Goal: Task Accomplishment & Management: Manage account settings

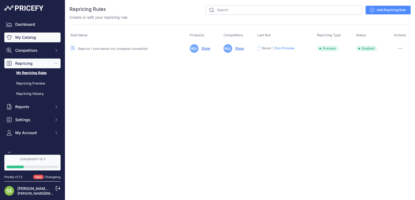
click at [29, 36] on link "My Catalog" at bounding box center [32, 38] width 56 height 10
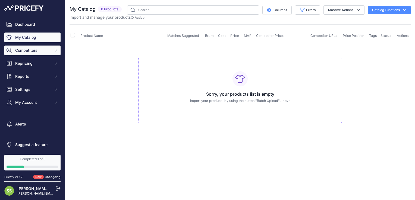
click at [45, 53] on span "Competitors" at bounding box center [33, 50] width 36 height 5
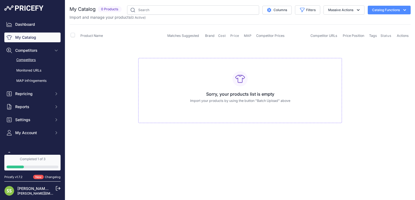
click at [37, 60] on link "Competitors" at bounding box center [32, 60] width 56 height 10
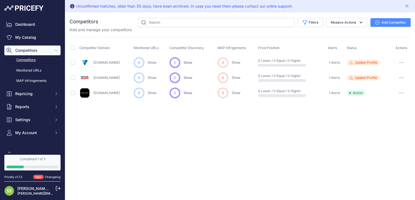
click at [194, 144] on div "Unconfirmed matches, older than 30 days, have been archived. In case you need t…" at bounding box center [240, 100] width 350 height 200
click at [22, 36] on link "My Catalog" at bounding box center [32, 38] width 56 height 10
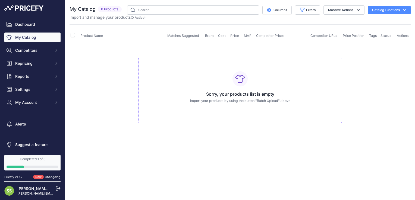
click at [372, 10] on button "Catalog Functions" at bounding box center [389, 10] width 43 height 9
click at [371, 22] on span "Import MAP" at bounding box center [371, 21] width 18 height 4
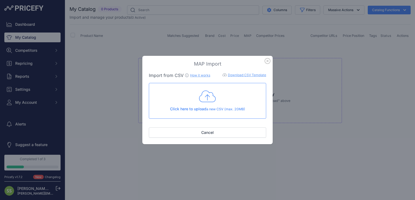
click at [267, 61] on icon "button" at bounding box center [267, 60] width 5 height 5
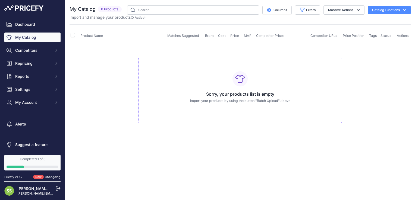
click at [400, 11] on button "Catalog Functions" at bounding box center [389, 10] width 43 height 9
click at [381, 31] on div "Export" at bounding box center [379, 31] width 61 height 10
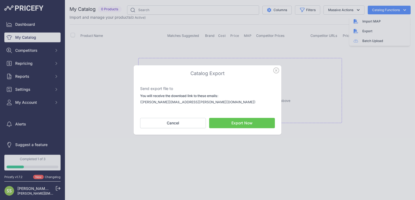
click at [254, 121] on button "Export Now" at bounding box center [242, 123] width 66 height 10
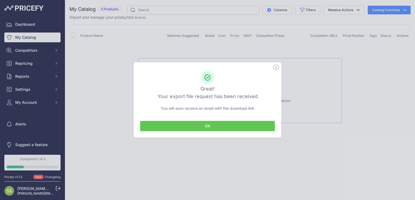
click at [239, 125] on button "OK" at bounding box center [207, 126] width 135 height 10
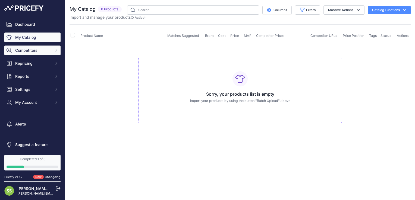
click at [33, 50] on span "Competitors" at bounding box center [33, 50] width 36 height 5
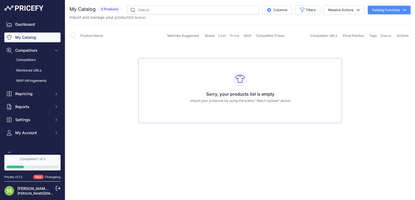
drag, startPoint x: 373, startPoint y: 94, endPoint x: 366, endPoint y: 75, distance: 19.9
click at [373, 94] on td "Sorry, your products list is empty Import your products by using the button "Ba…" at bounding box center [240, 89] width 341 height 92
click at [391, 10] on button "Catalog Functions" at bounding box center [389, 10] width 43 height 9
click at [374, 39] on link "Batch Upload" at bounding box center [379, 41] width 61 height 10
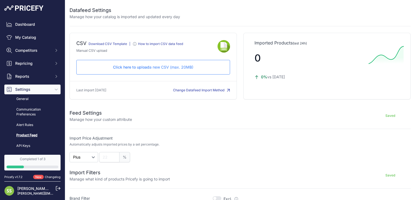
click at [119, 65] on span "Click here to upload" at bounding box center [131, 67] width 36 height 5
click at [200, 89] on button "Change Datafeed Import Method" at bounding box center [201, 90] width 57 height 5
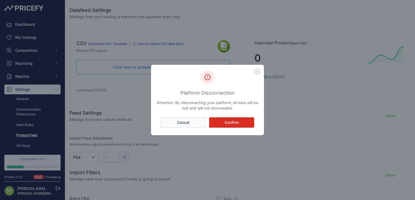
click at [199, 124] on button "Cancel" at bounding box center [183, 123] width 45 height 10
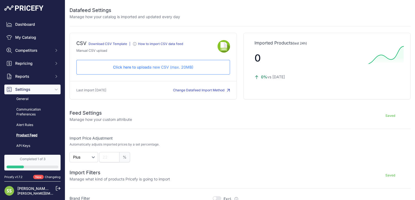
click at [123, 64] on div "Click here to upload a new CSV (max. 20MB) Check and upload in progress..." at bounding box center [153, 67] width 154 height 15
click at [125, 45] on link "Download CSV Template" at bounding box center [108, 44] width 39 height 4
click at [255, 128] on form "Feed Settings Manage how your custom attribute Saved Import Price Adjustment Au…" at bounding box center [240, 176] width 341 height 147
click at [32, 65] on span "Repricing" at bounding box center [33, 63] width 36 height 5
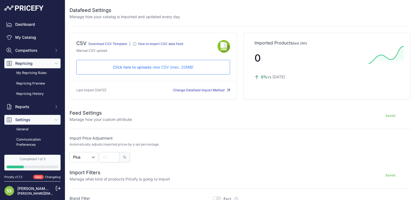
click at [37, 62] on span "Repricing" at bounding box center [33, 63] width 36 height 5
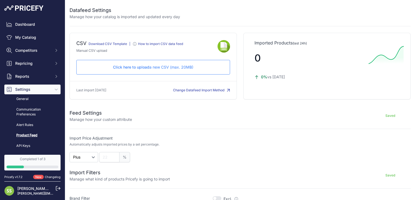
click at [27, 190] on link "[PERSON_NAME] [PERSON_NAME]" at bounding box center [49, 189] width 64 height 5
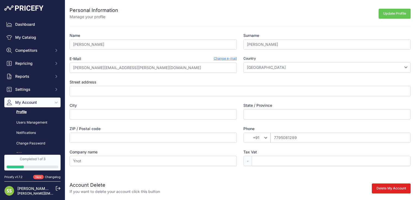
click at [164, 57] on div "E-Mail Change e-mail" at bounding box center [153, 58] width 167 height 5
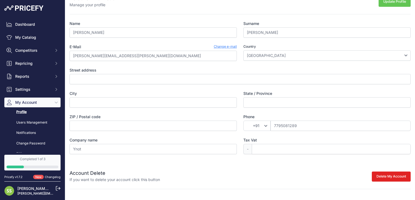
scroll to position [17, 0]
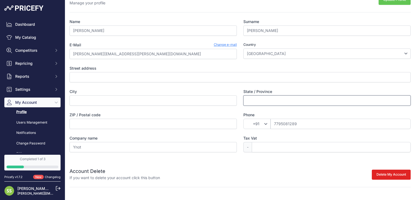
click at [257, 100] on input "State / Province" at bounding box center [326, 101] width 167 height 10
click at [184, 61] on div "Name Sam Surname Sam E-Mail Change e-mail sam.hussain@y-not.com Country Afghani…" at bounding box center [240, 86] width 341 height 134
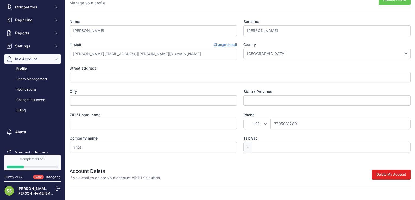
scroll to position [52, 0]
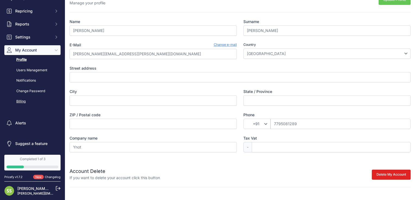
click at [22, 105] on link "Billing" at bounding box center [32, 102] width 56 height 10
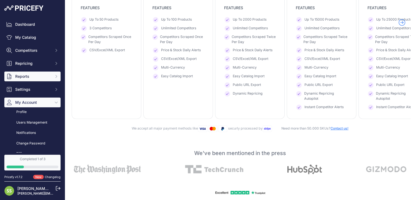
click at [25, 76] on span "Reports" at bounding box center [33, 76] width 36 height 5
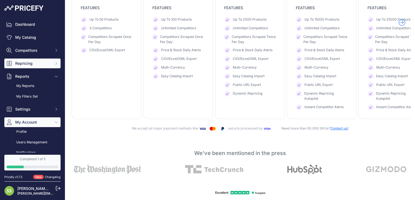
click at [28, 64] on span "Repricing" at bounding box center [33, 63] width 36 height 5
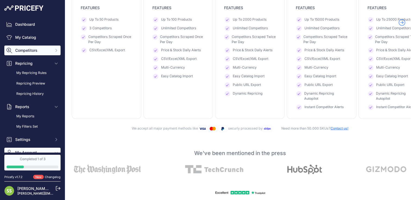
click at [28, 51] on span "Competitors" at bounding box center [33, 50] width 36 height 5
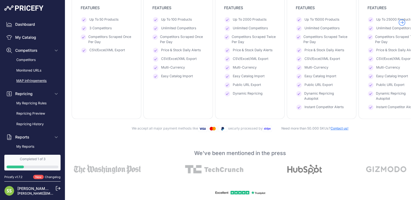
click at [32, 82] on link "MAP infringements" at bounding box center [32, 81] width 56 height 10
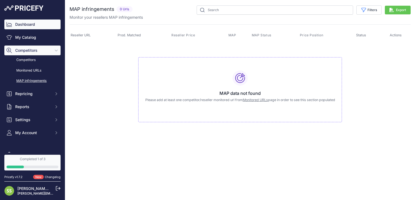
click at [19, 29] on link "Dashboard" at bounding box center [32, 25] width 56 height 10
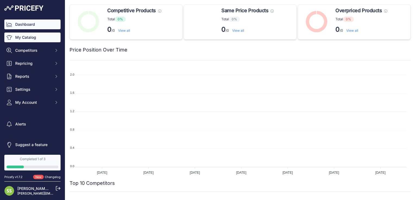
click at [30, 36] on link "My Catalog" at bounding box center [32, 38] width 56 height 10
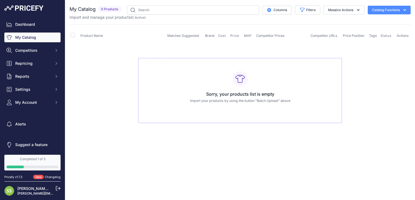
click at [396, 12] on button "Catalog Functions" at bounding box center [389, 10] width 43 height 9
click at [372, 22] on span "Import MAP" at bounding box center [371, 21] width 18 height 4
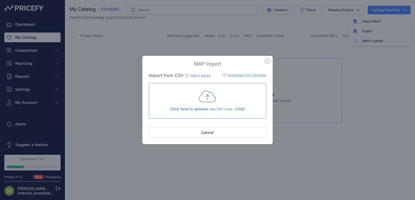
click at [209, 101] on icon at bounding box center [207, 97] width 17 height 14
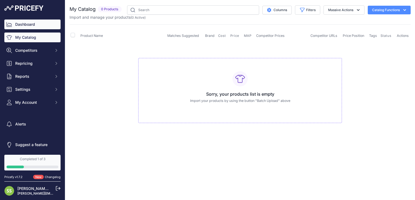
click at [26, 28] on link "Dashboard" at bounding box center [32, 25] width 56 height 10
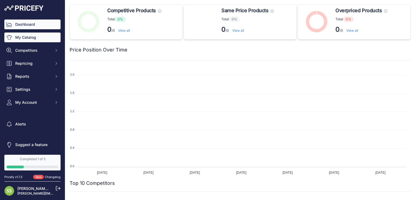
click at [27, 38] on link "My Catalog" at bounding box center [32, 38] width 56 height 10
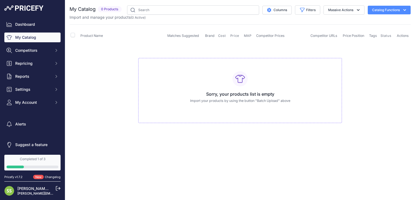
click at [381, 10] on button "Catalog Functions" at bounding box center [389, 10] width 43 height 9
click at [362, 42] on link "Batch Upload" at bounding box center [379, 41] width 61 height 10
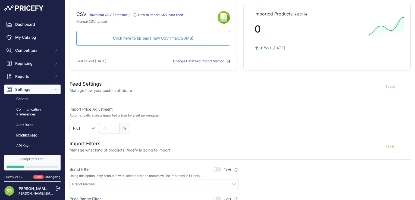
scroll to position [13, 0]
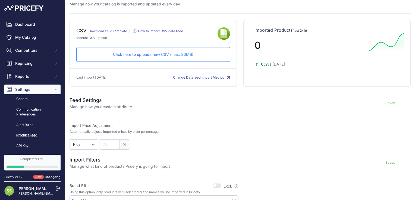
click at [157, 55] on p "Click here to upload a new CSV (max. 20MB)" at bounding box center [153, 54] width 144 height 5
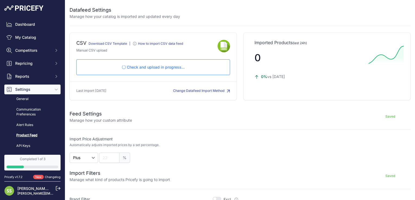
scroll to position [25, 0]
drag, startPoint x: 184, startPoint y: 126, endPoint x: 175, endPoint y: 101, distance: 26.7
click at [184, 126] on form "Feed Settings Manage how your custom attribute Saved Import Price Adjustment Au…" at bounding box center [240, 176] width 341 height 147
click at [163, 68] on p "Click here to upload a new CSV (max. 20MB)" at bounding box center [153, 67] width 144 height 5
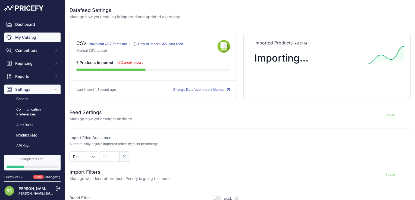
click at [25, 35] on link "My Catalog" at bounding box center [32, 38] width 56 height 10
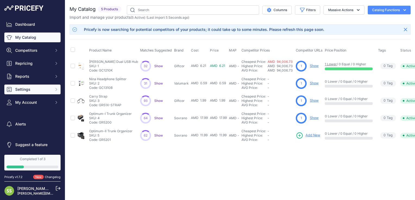
click at [29, 86] on button "Settings" at bounding box center [32, 90] width 56 height 10
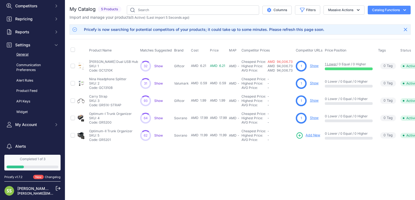
scroll to position [54, 0]
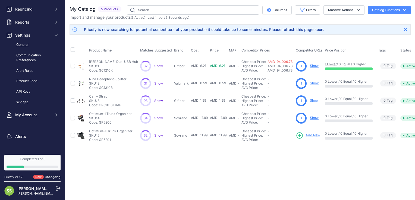
click at [27, 46] on link "General" at bounding box center [32, 45] width 56 height 10
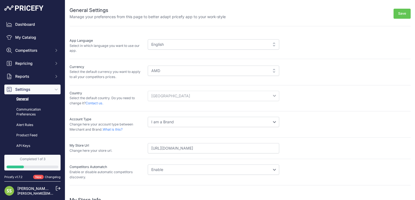
click at [308, 70] on div "AED ALL AMD ANG AOA AQD ARS AUD" at bounding box center [279, 72] width 263 height 15
click at [197, 71] on div "AMD" at bounding box center [213, 71] width 131 height 10
click at [173, 92] on div "USD" at bounding box center [213, 93] width 131 height 10
click at [293, 93] on div "Select an option Afghanistan Åland Islands Albania Algeria American Samoa" at bounding box center [279, 98] width 263 height 15
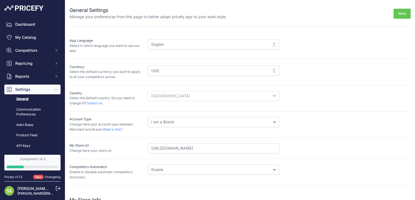
click at [197, 119] on select "I am a Merchant I am a Brand" at bounding box center [213, 122] width 131 height 10
click at [308, 113] on div "Account Type Change here your account type between Merchant and Brand. What is …" at bounding box center [240, 125] width 341 height 26
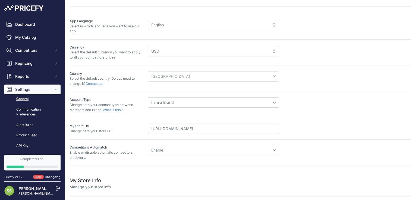
scroll to position [81, 0]
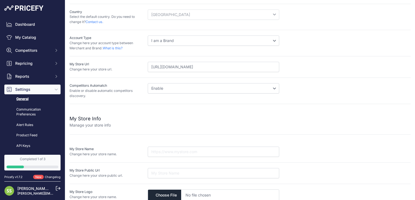
click at [168, 90] on select "Disable Enable" at bounding box center [213, 88] width 131 height 10
click at [148, 83] on select "Disable Enable" at bounding box center [213, 88] width 131 height 10
click at [246, 113] on div "My Store Info Manage your store info" at bounding box center [240, 119] width 341 height 20
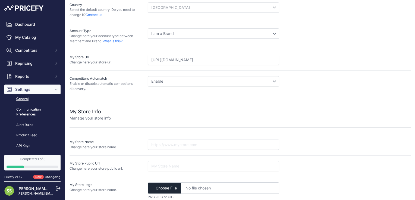
scroll to position [92, 0]
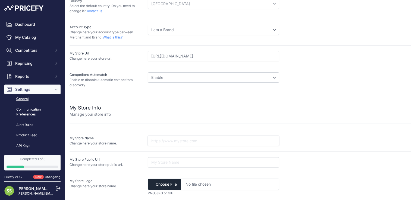
click at [166, 140] on input "text" at bounding box center [213, 141] width 131 height 10
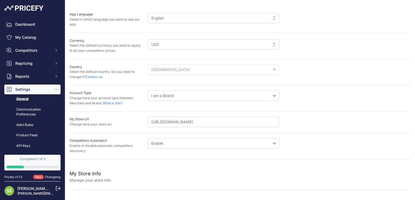
scroll to position [0, 0]
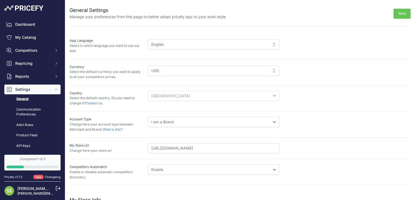
click at [393, 14] on button "Save" at bounding box center [401, 14] width 17 height 10
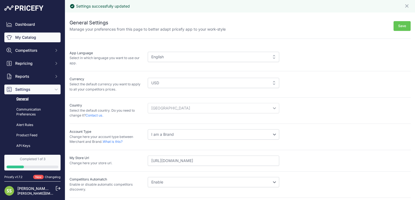
click at [26, 37] on link "My Catalog" at bounding box center [32, 38] width 56 height 10
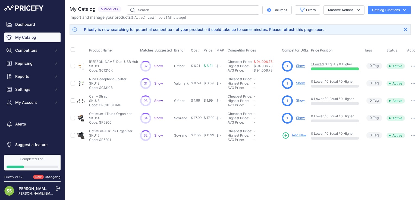
click at [158, 83] on span "Show" at bounding box center [158, 83] width 9 height 4
click at [158, 67] on span "Show" at bounding box center [158, 66] width 9 height 4
click at [300, 84] on link "Show" at bounding box center [300, 83] width 9 height 4
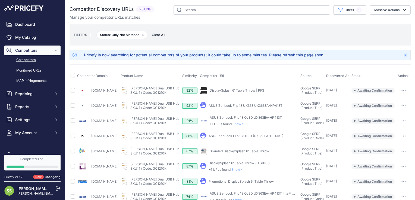
click at [159, 87] on link "[PERSON_NAME] Dual USB Hub" at bounding box center [154, 88] width 49 height 4
click at [217, 90] on link "DisplaySplash 6' Table Throw | PFS" at bounding box center [237, 91] width 55 height 4
click at [153, 92] on link "SKU: 1 / Code: GC1210K" at bounding box center [148, 93] width 36 height 4
click at [163, 87] on link "Douglas Bamboo Dual USB Hub" at bounding box center [154, 88] width 49 height 4
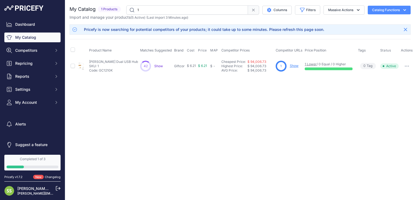
click at [295, 66] on link "Show" at bounding box center [294, 66] width 9 height 4
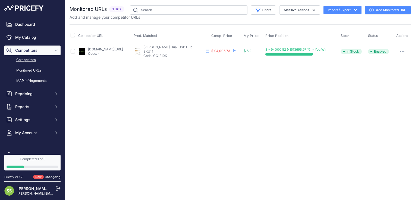
click at [26, 61] on link "Competitors" at bounding box center [32, 60] width 56 height 10
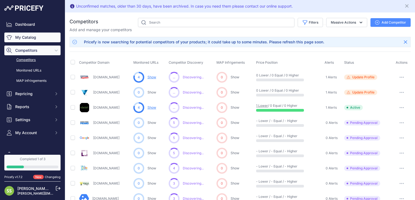
click at [25, 35] on link "My Catalog" at bounding box center [32, 38] width 56 height 10
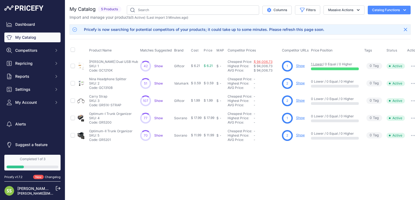
click at [267, 61] on link "$ 94,006.73" at bounding box center [263, 62] width 19 height 4
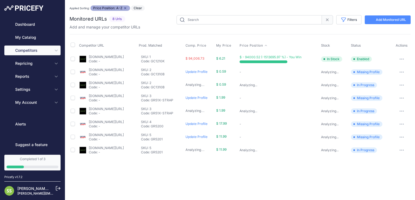
type input "1"
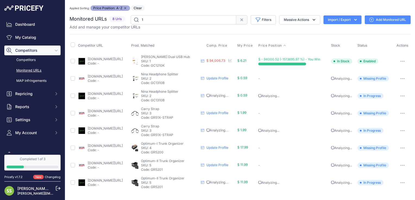
click at [233, 31] on div "Monitored URLs 8 Urls" at bounding box center [240, 103] width 341 height 176
click at [232, 60] on icon at bounding box center [229, 60] width 3 height 3
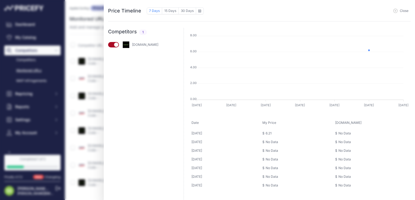
click at [114, 43] on button "button" at bounding box center [113, 44] width 11 height 5
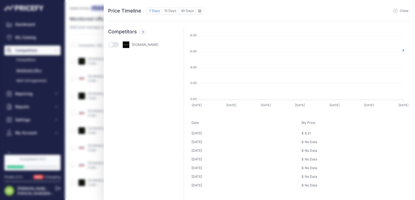
click at [398, 11] on button "Close" at bounding box center [400, 11] width 15 height 4
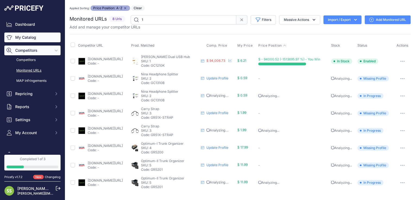
click at [32, 39] on link "My Catalog" at bounding box center [32, 38] width 56 height 10
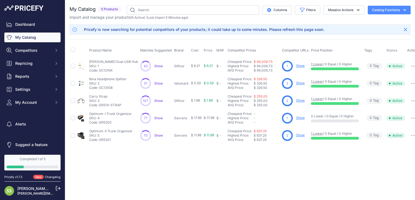
click at [301, 120] on p "Show" at bounding box center [300, 118] width 9 height 5
click at [301, 118] on link "Show" at bounding box center [300, 118] width 9 height 4
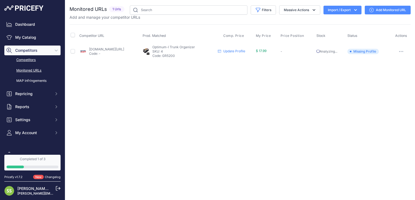
click at [34, 62] on link "Competitors" at bounding box center [32, 60] width 56 height 10
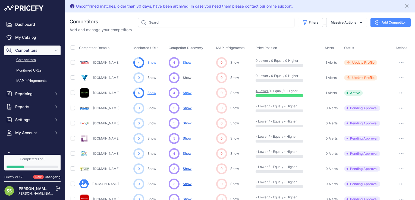
click at [35, 70] on link "Monitored URLs" at bounding box center [32, 71] width 56 height 10
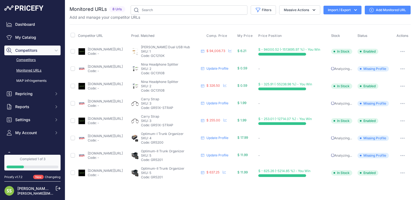
click at [27, 61] on link "Competitors" at bounding box center [32, 60] width 56 height 10
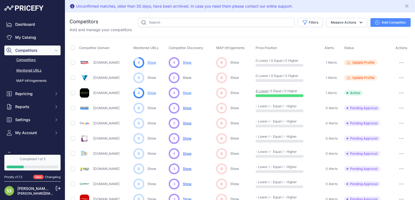
click at [30, 71] on link "Monitored URLs" at bounding box center [32, 71] width 56 height 10
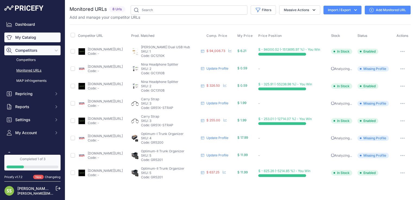
click at [26, 39] on link "My Catalog" at bounding box center [32, 38] width 56 height 10
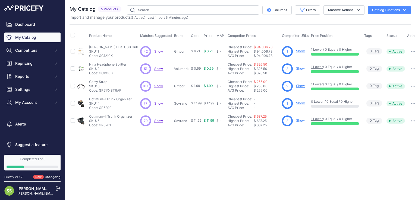
click at [159, 86] on span "Show" at bounding box center [158, 86] width 9 height 4
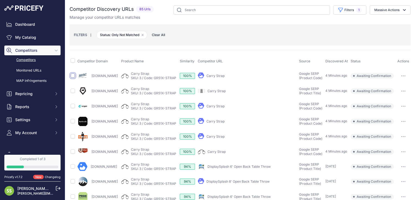
click at [73, 76] on input "checkbox" at bounding box center [73, 76] width 4 height 4
checkbox input "true"
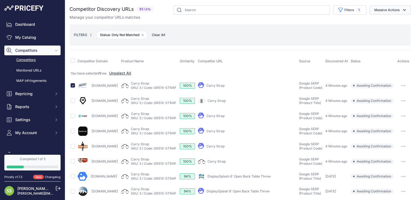
click at [375, 10] on button "Massive Actions" at bounding box center [390, 9] width 41 height 9
click at [373, 22] on span "Confirm Match" at bounding box center [384, 22] width 26 height 5
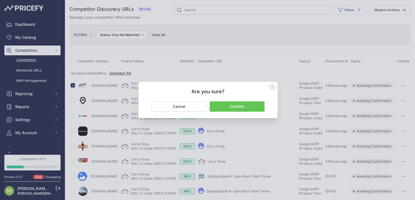
click at [239, 108] on button "Confirm" at bounding box center [237, 107] width 55 height 10
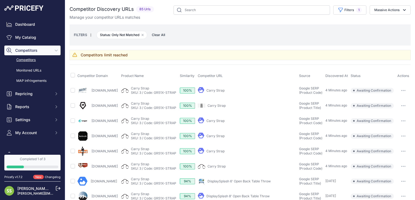
click at [29, 61] on link "Competitors" at bounding box center [32, 60] width 56 height 10
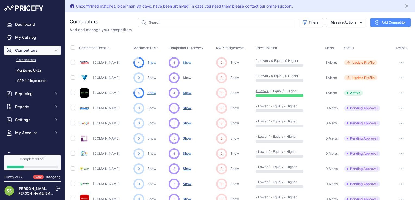
click at [34, 70] on link "Monitored URLs" at bounding box center [32, 71] width 56 height 10
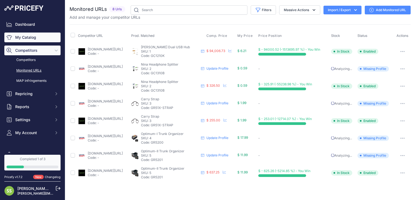
click at [31, 37] on link "My Catalog" at bounding box center [32, 38] width 56 height 10
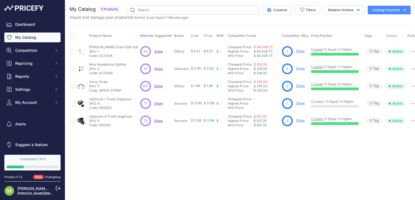
click at [155, 52] on span "Show" at bounding box center [158, 51] width 9 height 4
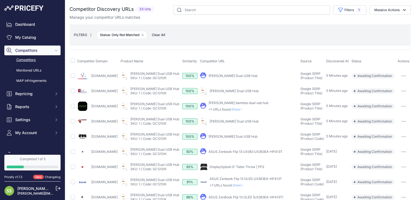
click at [99, 74] on link "Bamboo.brandeditems.com" at bounding box center [104, 76] width 26 height 4
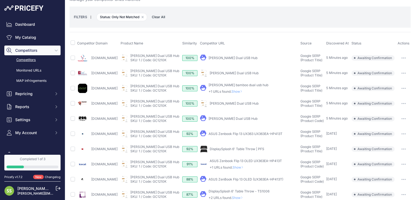
scroll to position [27, 0]
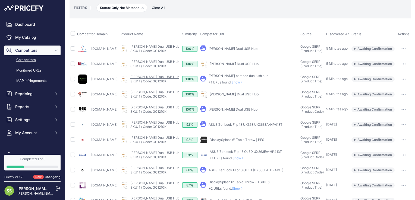
click at [162, 75] on link "[PERSON_NAME] Dual USB Hub" at bounding box center [154, 77] width 49 height 4
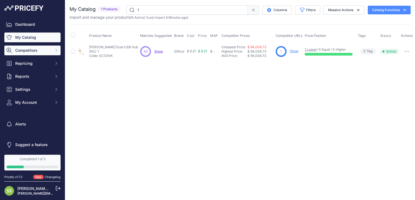
click at [31, 51] on span "Competitors" at bounding box center [33, 50] width 36 height 5
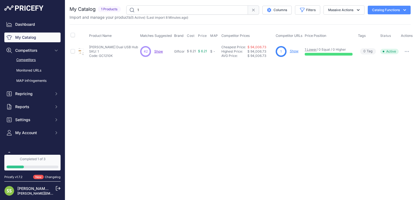
click at [30, 60] on link "Competitors" at bounding box center [32, 60] width 56 height 10
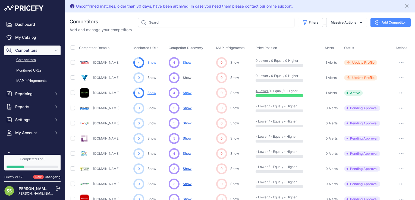
click at [29, 58] on link "Competitors" at bounding box center [32, 60] width 56 height 10
click at [26, 58] on link "Competitors" at bounding box center [32, 60] width 56 height 10
click at [73, 94] on input "checkbox" at bounding box center [73, 93] width 4 height 4
checkbox input "true"
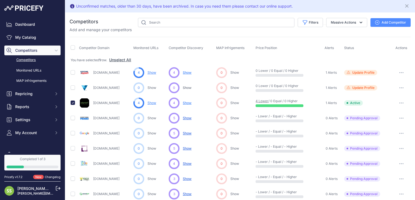
click at [384, 25] on button "Add Competitor" at bounding box center [390, 22] width 40 height 9
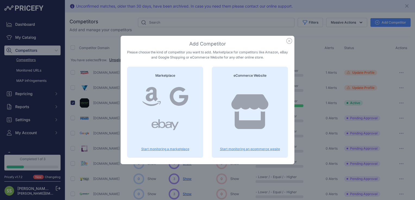
click at [248, 113] on icon at bounding box center [249, 111] width 39 height 35
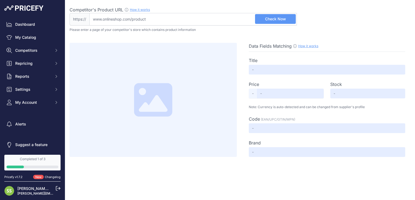
click at [268, 19] on span "Check Now" at bounding box center [275, 18] width 21 height 5
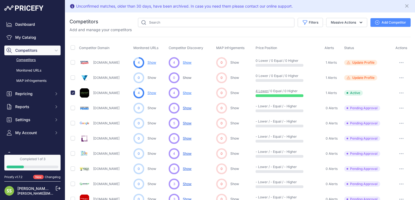
click at [401, 93] on icon "button" at bounding box center [401, 93] width 1 height 1
click at [378, 114] on button "Disable" at bounding box center [386, 113] width 45 height 9
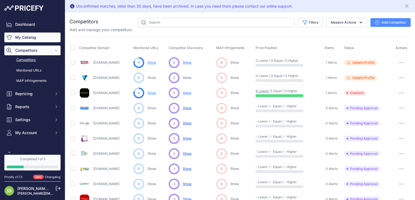
click at [30, 40] on link "My Catalog" at bounding box center [32, 38] width 56 height 10
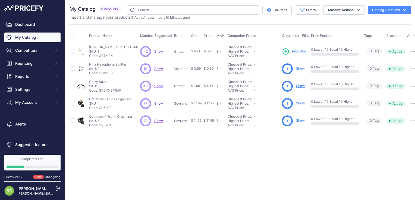
click at [157, 68] on span "Show" at bounding box center [158, 69] width 9 height 4
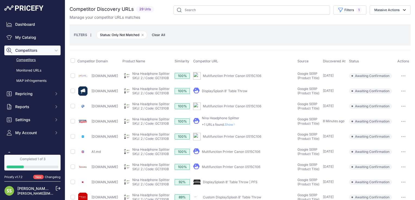
click at [70, 76] on td at bounding box center [73, 75] width 7 height 15
click at [72, 76] on input "checkbox" at bounding box center [73, 76] width 4 height 4
checkbox input "true"
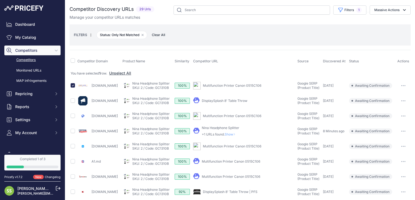
click at [401, 86] on button "button" at bounding box center [403, 86] width 11 height 8
click at [381, 99] on button "Confirm match" at bounding box center [387, 97] width 45 height 9
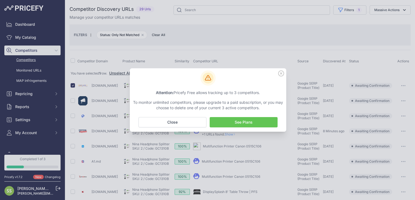
click at [279, 75] on icon at bounding box center [280, 73] width 5 height 5
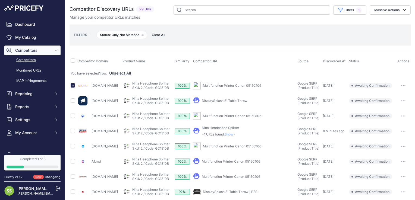
click at [26, 70] on link "Monitored URLs" at bounding box center [32, 71] width 56 height 10
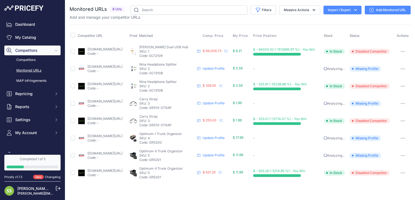
click at [32, 70] on link "Monitored URLs" at bounding box center [32, 71] width 56 height 10
click at [28, 60] on link "Competitors" at bounding box center [32, 60] width 56 height 10
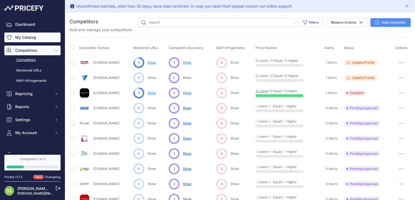
click at [24, 37] on link "My Catalog" at bounding box center [32, 38] width 56 height 10
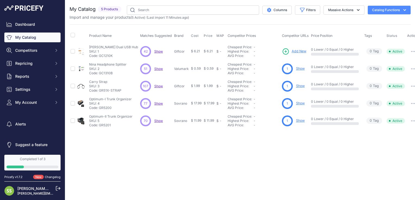
click at [298, 68] on link "Show" at bounding box center [300, 69] width 9 height 4
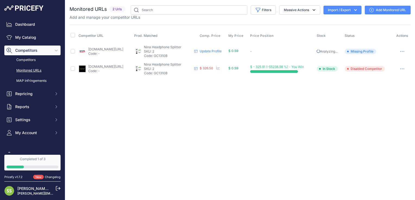
click at [99, 67] on link "corporatespecialties.com/products/nina-headphone-splitter-gc1310-lmrk?partid=gc…" at bounding box center [105, 67] width 35 height 4
click at [238, 69] on span "$ 0.59" at bounding box center [233, 68] width 10 height 4
click at [109, 66] on link "corporatespecialties.com/products/nina-headphone-splitter-gc1310-lmrk?partid=gc…" at bounding box center [105, 67] width 35 height 4
click at [282, 136] on div "Close You are not connected to the internet." at bounding box center [240, 100] width 350 height 200
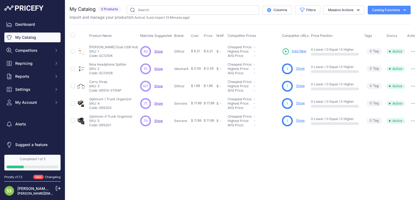
click at [301, 121] on link "Show" at bounding box center [300, 121] width 9 height 4
click at [199, 164] on div "Close You are not connected to the internet." at bounding box center [240, 100] width 350 height 200
click at [299, 70] on link "Show" at bounding box center [300, 69] width 9 height 4
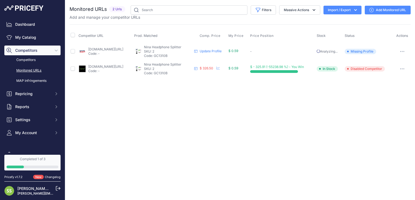
drag, startPoint x: 245, startPoint y: 92, endPoint x: 265, endPoint y: 141, distance: 53.0
click at [246, 94] on div "Close You are not connected to the internet." at bounding box center [240, 100] width 350 height 200
click at [217, 112] on div "Close You are not connected to the internet." at bounding box center [240, 100] width 350 height 200
click at [196, 136] on div "Close You are not connected to the internet." at bounding box center [240, 100] width 350 height 200
click at [207, 145] on div "Close You are not connected to the internet." at bounding box center [240, 100] width 350 height 200
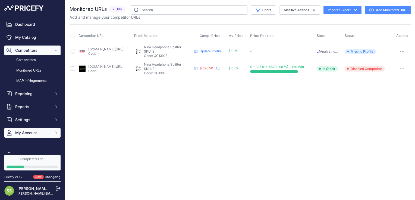
scroll to position [31, 0]
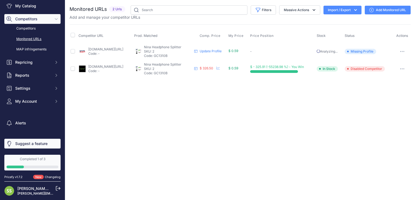
click at [43, 146] on link "Suggest a feature" at bounding box center [32, 144] width 56 height 10
click at [72, 70] on input "checkbox" at bounding box center [73, 69] width 4 height 4
checkbox input "true"
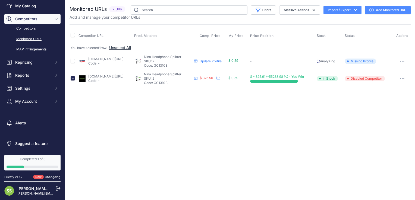
click at [25, 20] on span "Competitors" at bounding box center [33, 18] width 36 height 5
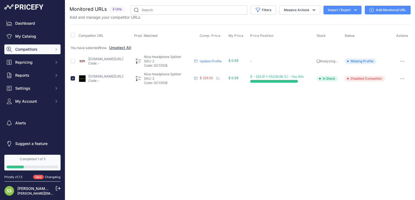
click at [27, 7] on img at bounding box center [23, 6] width 39 height 5
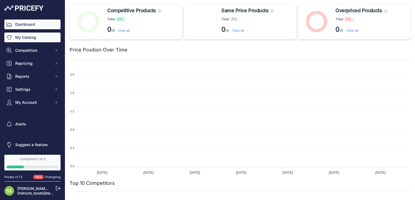
click at [25, 36] on link "My Catalog" at bounding box center [32, 38] width 56 height 10
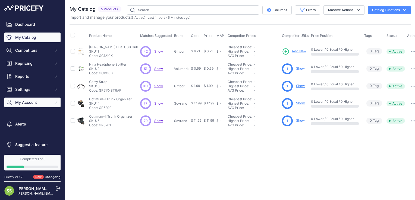
click at [35, 101] on span "My Account" at bounding box center [33, 102] width 36 height 5
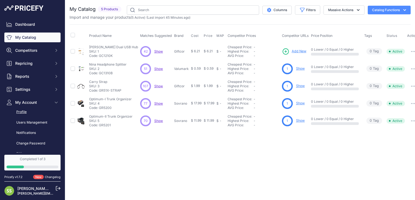
click at [33, 112] on link "Profile" at bounding box center [32, 113] width 56 height 10
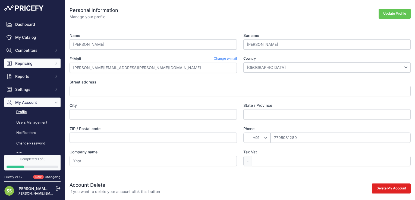
click at [18, 62] on span "Repricing" at bounding box center [33, 63] width 36 height 5
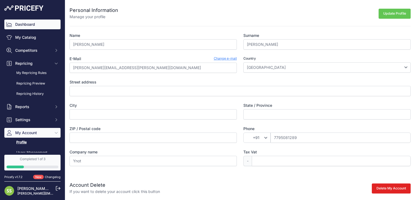
click at [17, 25] on link "Dashboard" at bounding box center [32, 25] width 56 height 10
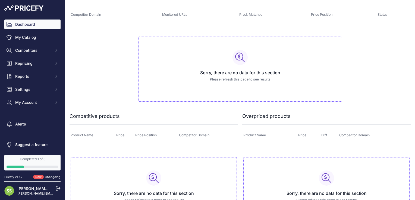
scroll to position [220, 0]
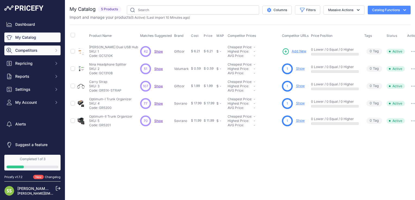
click at [34, 52] on span "Competitors" at bounding box center [33, 50] width 36 height 5
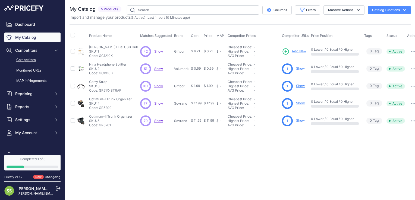
click at [33, 60] on link "Competitors" at bounding box center [32, 60] width 56 height 10
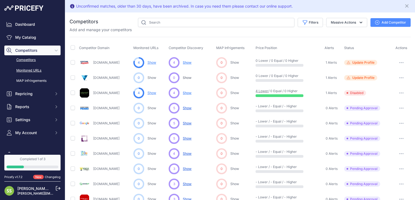
click at [23, 72] on link "Monitored URLs" at bounding box center [32, 71] width 56 height 10
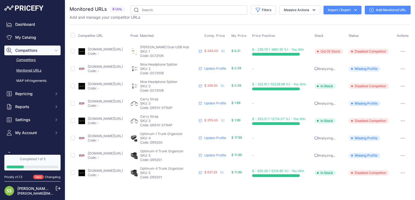
click at [26, 61] on link "Competitors" at bounding box center [32, 60] width 56 height 10
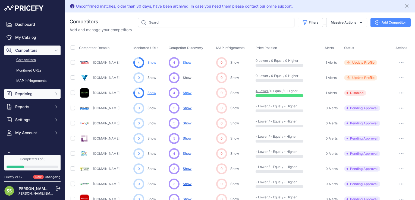
click at [33, 93] on span "Repricing" at bounding box center [33, 93] width 36 height 5
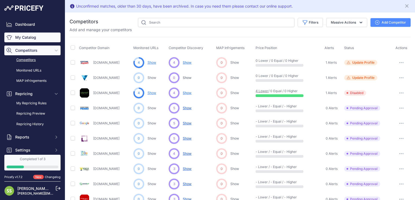
click at [26, 35] on link "My Catalog" at bounding box center [32, 38] width 56 height 10
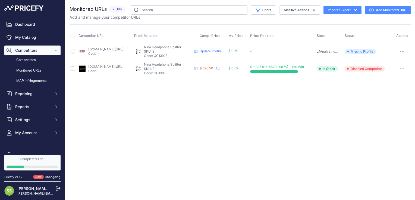
click at [160, 93] on div "Close You are not connected to the internet." at bounding box center [240, 100] width 350 height 200
click at [20, 27] on link "Dashboard" at bounding box center [32, 25] width 56 height 10
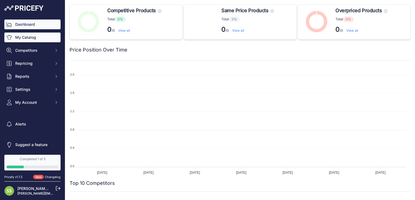
click at [36, 40] on link "My Catalog" at bounding box center [32, 38] width 56 height 10
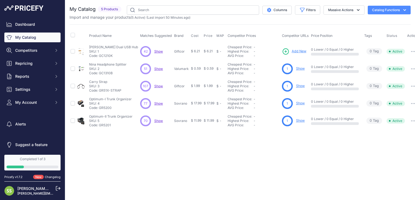
click at [204, 151] on div "Close You are not connected to the internet." at bounding box center [240, 100] width 350 height 200
click at [111, 10] on span "5 Products" at bounding box center [110, 9] width 24 height 6
click at [185, 159] on div "Close You are not connected to the internet." at bounding box center [240, 100] width 350 height 200
drag, startPoint x: 299, startPoint y: 69, endPoint x: 303, endPoint y: 69, distance: 3.3
click at [300, 69] on link "Show" at bounding box center [300, 69] width 9 height 4
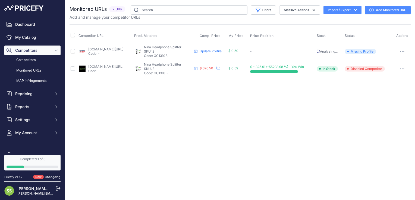
click at [400, 69] on icon "button" at bounding box center [402, 68] width 4 height 1
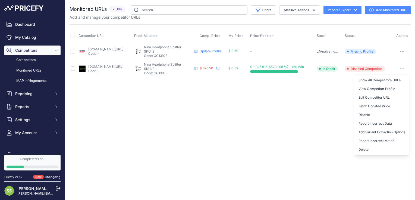
click at [248, 91] on div "Close You are not connected to the internet." at bounding box center [240, 100] width 350 height 200
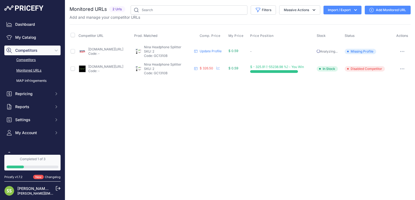
click at [28, 59] on link "Competitors" at bounding box center [32, 60] width 56 height 10
